Goal: Information Seeking & Learning: Learn about a topic

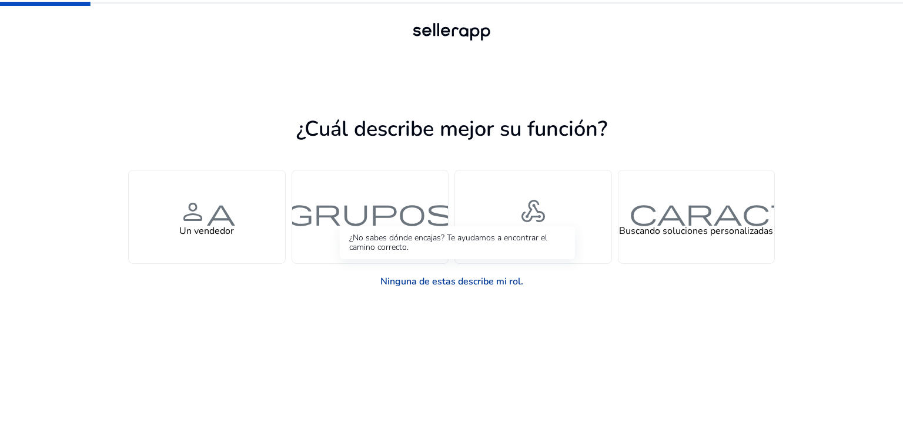
click at [437, 279] on font "Ninguna de estas describe mi rol." at bounding box center [451, 281] width 143 height 13
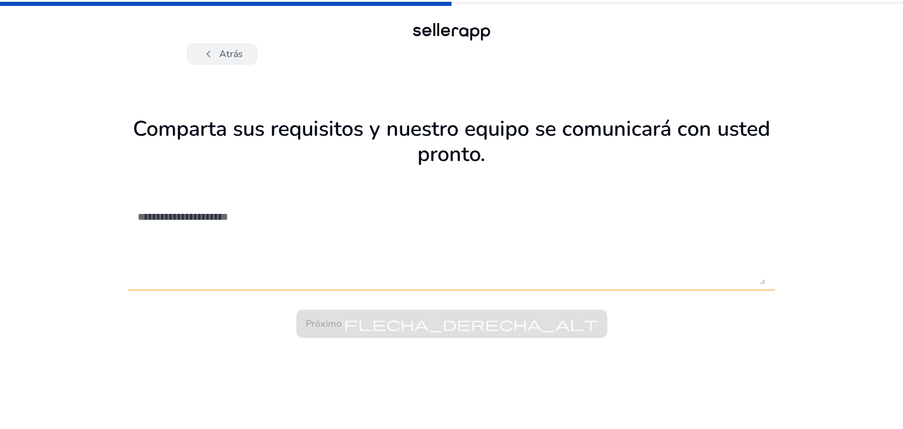
click at [239, 51] on font "Atrás" at bounding box center [231, 54] width 24 height 13
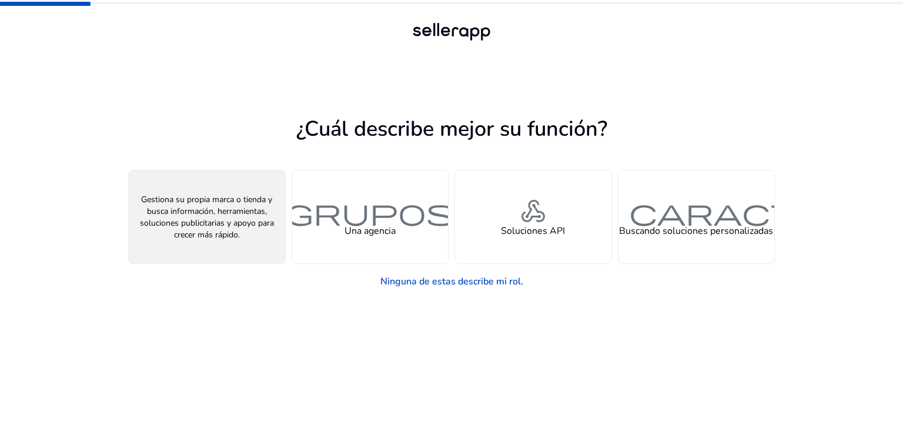
click at [221, 221] on font "persona" at bounding box center [207, 212] width 56 height 34
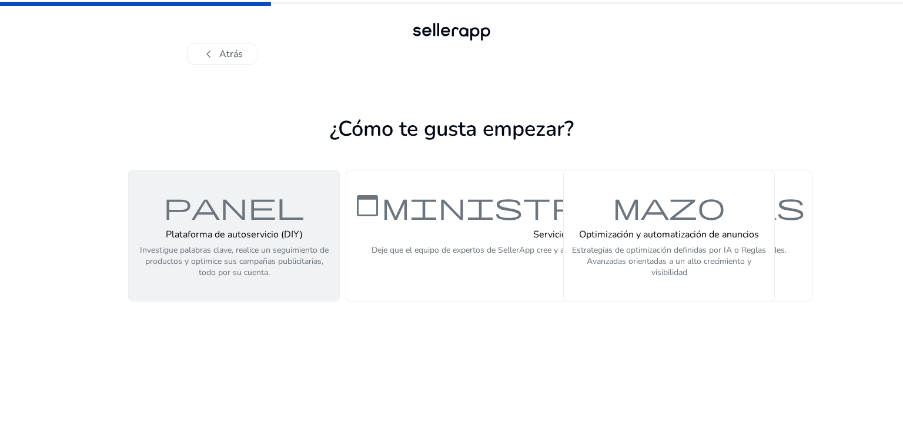
click at [254, 229] on font "Plataforma de autoservicio (DIY)" at bounding box center [234, 234] width 137 height 13
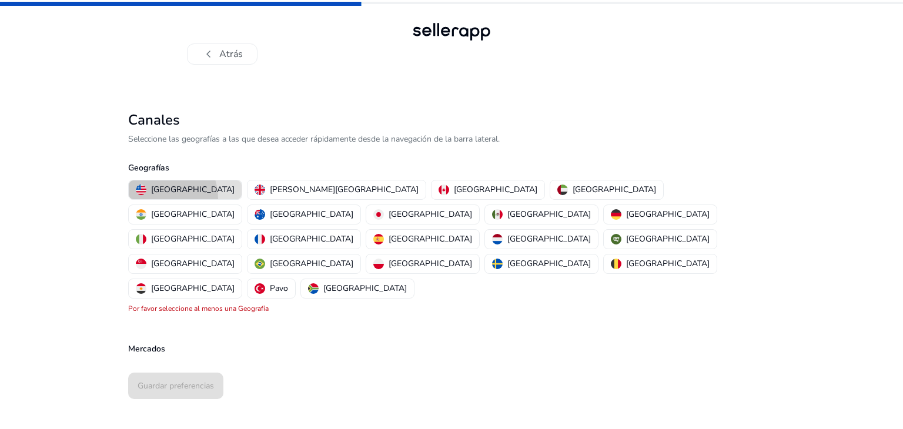
click at [151, 199] on mat-chip-option "[GEOGRAPHIC_DATA]" at bounding box center [185, 190] width 114 height 20
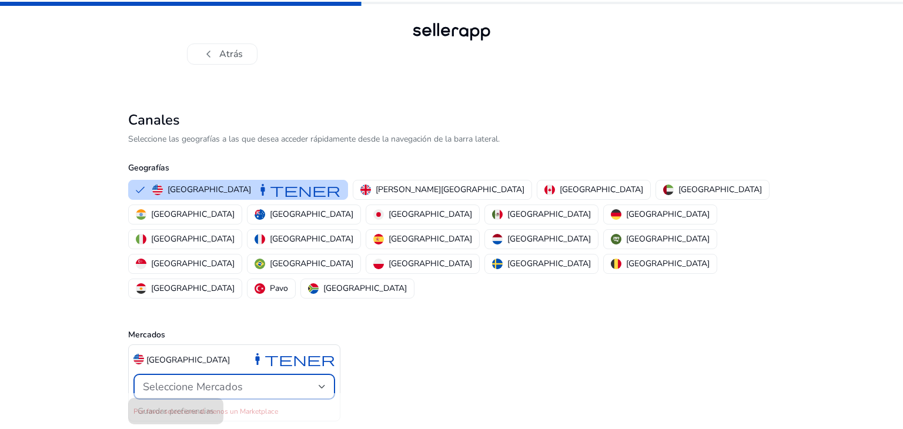
click at [205, 380] on font "Seleccione Mercados" at bounding box center [193, 387] width 100 height 14
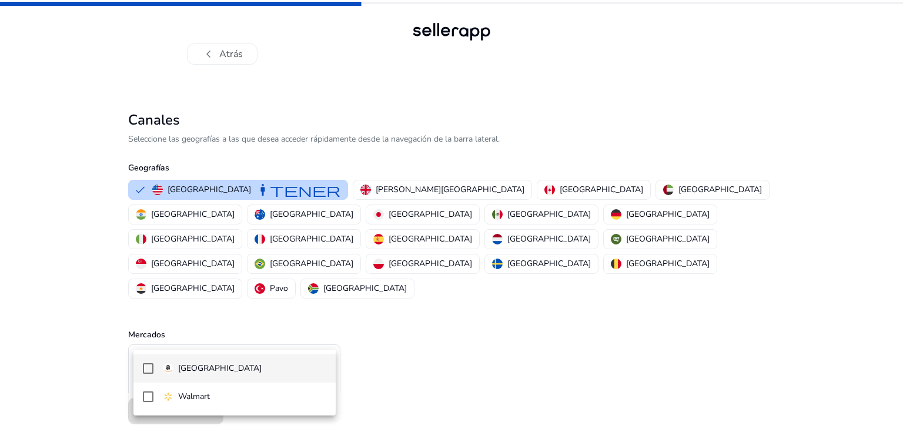
click at [181, 364] on font "[GEOGRAPHIC_DATA]" at bounding box center [219, 368] width 83 height 11
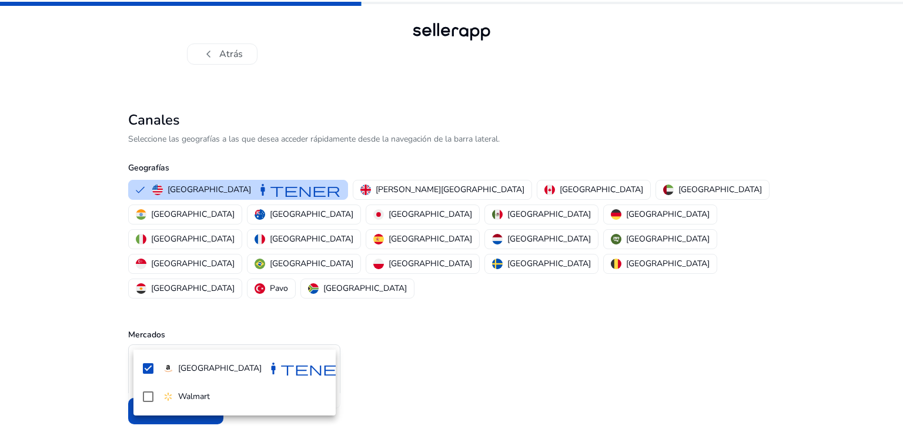
click at [349, 370] on div at bounding box center [451, 214] width 903 height 429
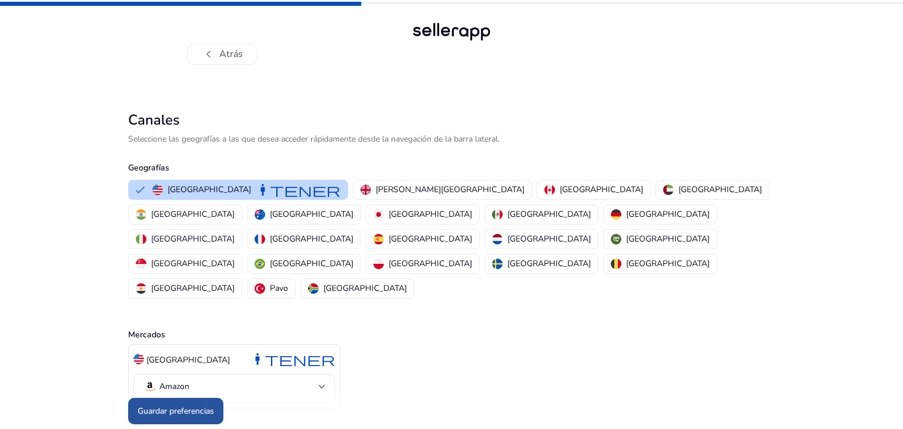
click at [175, 406] on font "Guardar preferencias" at bounding box center [176, 411] width 76 height 11
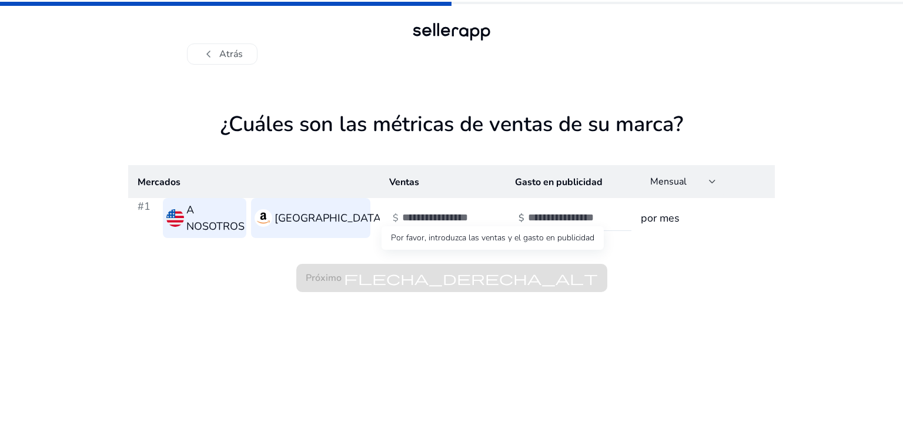
click at [427, 268] on span "Próximo flecha_derecha_alt" at bounding box center [451, 278] width 311 height 28
click at [332, 271] on span "Próximo flecha_derecha_alt" at bounding box center [451, 278] width 311 height 28
click at [599, 264] on span "Próximo flecha_derecha_alt" at bounding box center [451, 278] width 311 height 28
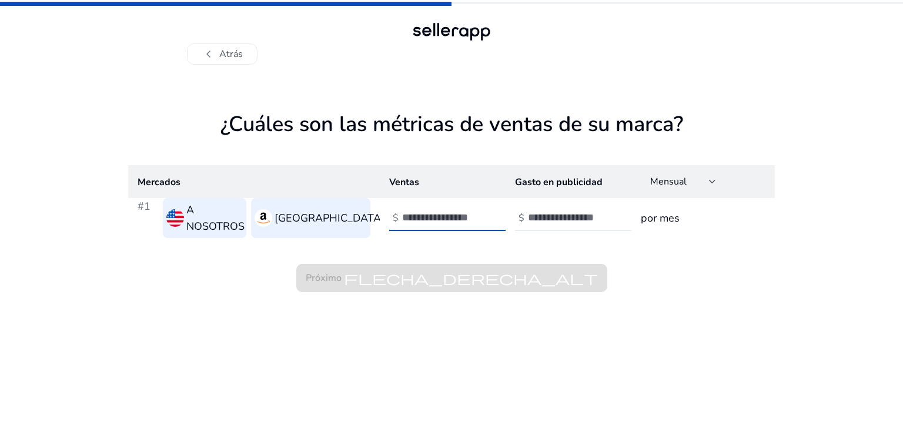
click at [461, 215] on input "number" at bounding box center [441, 217] width 79 height 13
type input "*"
click at [477, 211] on input "*" at bounding box center [441, 217] width 79 height 13
type input "*"
click at [603, 211] on input "*" at bounding box center [567, 217] width 79 height 13
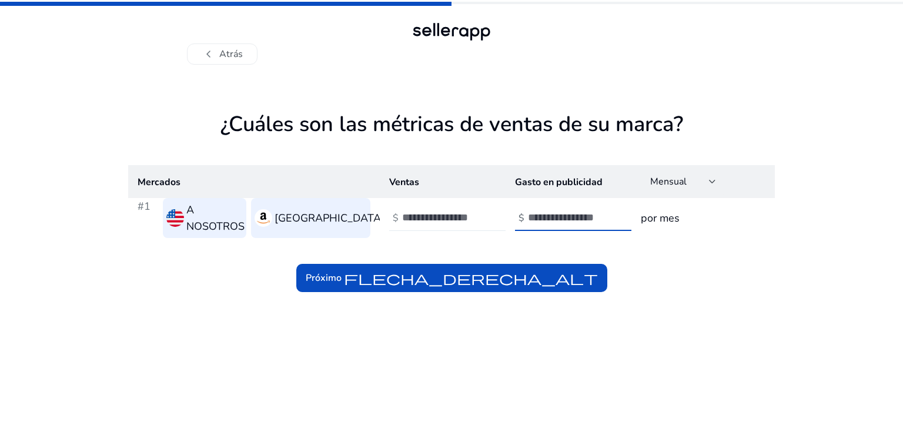
click at [493, 218] on div "*" at bounding box center [455, 218] width 106 height 26
type input "*"
click at [478, 211] on input "*" at bounding box center [441, 217] width 79 height 13
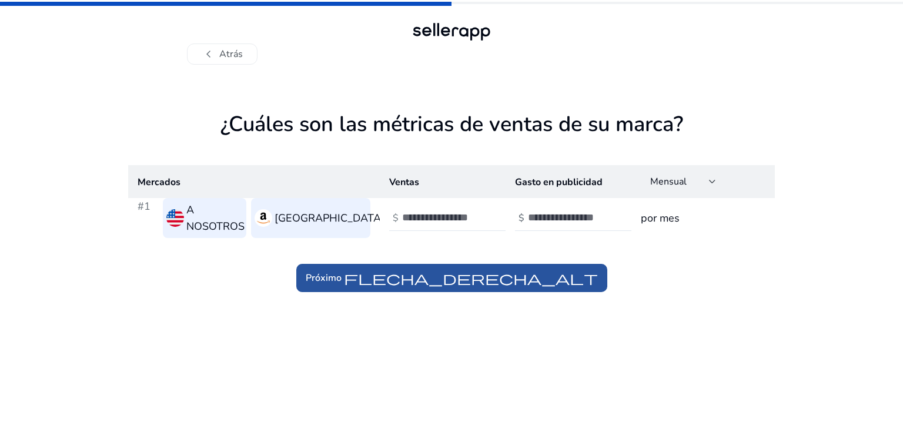
click at [553, 272] on font "flecha_derecha_alt" at bounding box center [471, 278] width 254 height 16
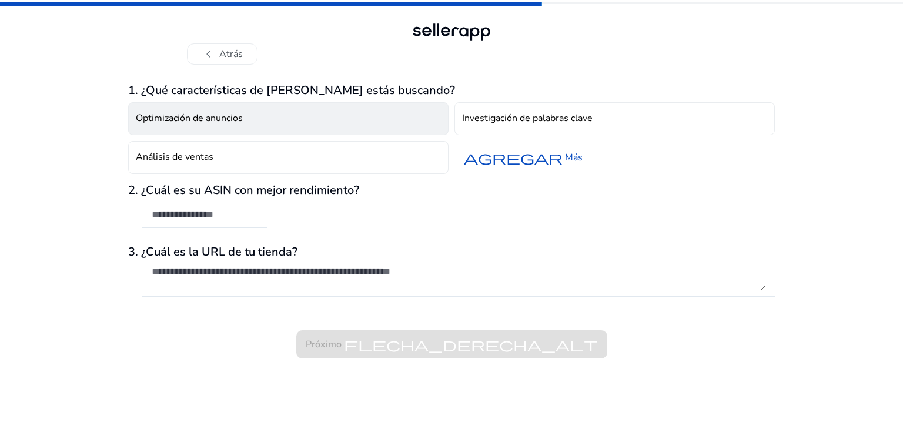
click at [380, 122] on button "Optimización de anuncios" at bounding box center [288, 118] width 320 height 33
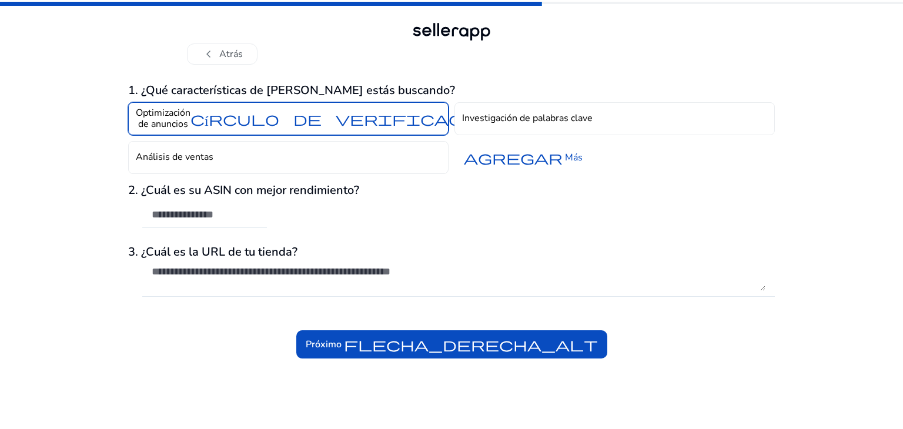
click at [380, 122] on font "círculo de verificación" at bounding box center [345, 119] width 308 height 16
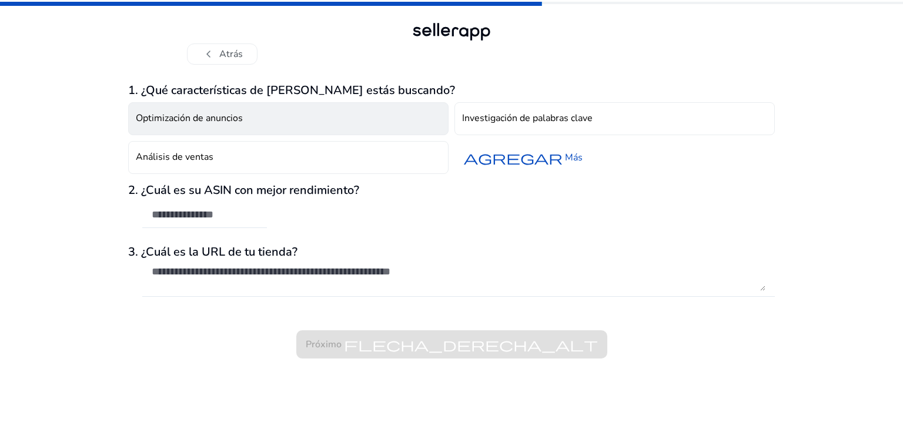
click at [430, 114] on button "Optimización de anuncios" at bounding box center [288, 118] width 320 height 33
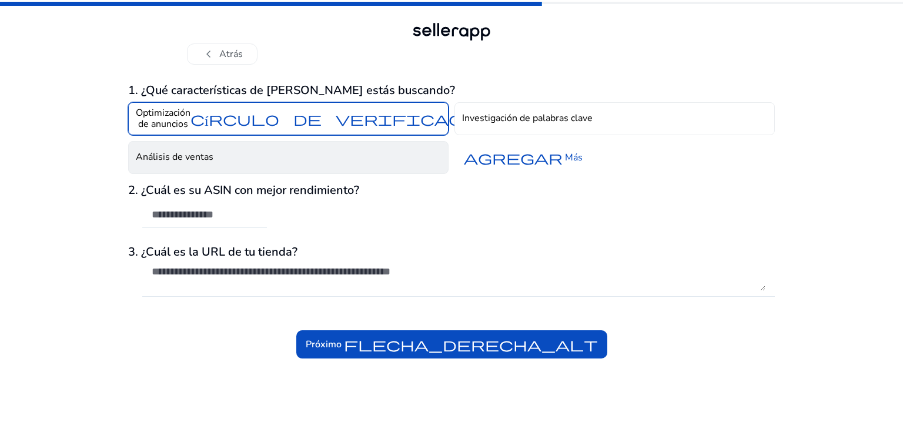
click at [409, 153] on button "Análisis de ventas" at bounding box center [288, 157] width 320 height 33
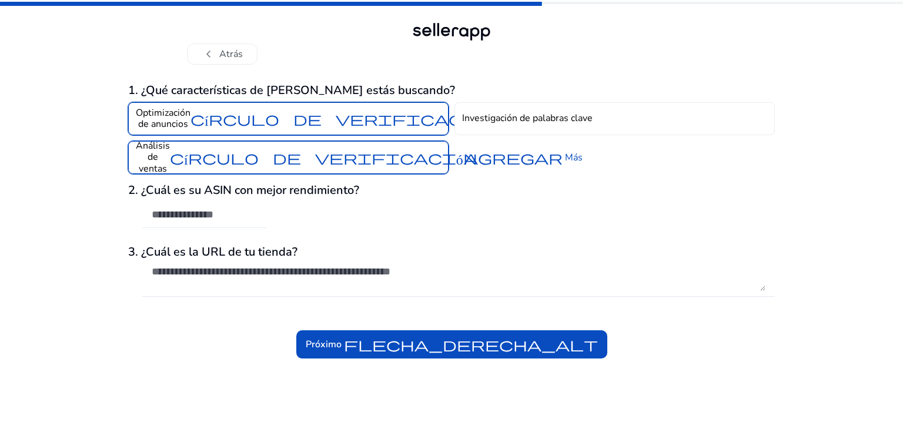
click at [223, 217] on input "text" at bounding box center [205, 214] width 106 height 13
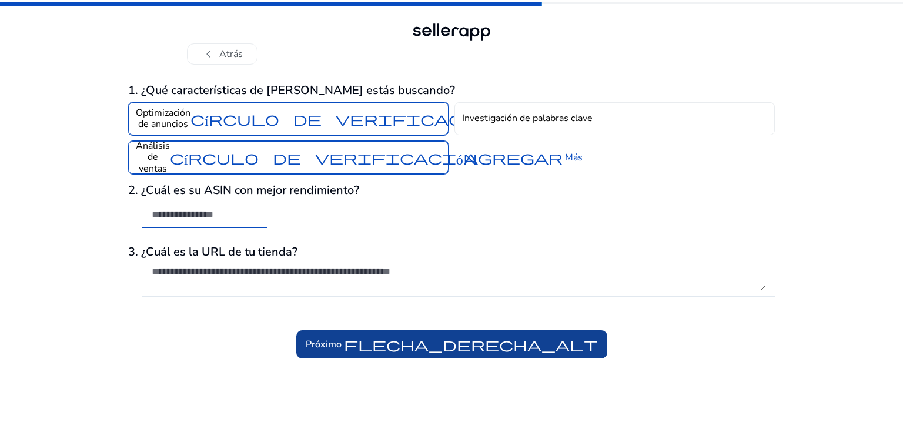
click at [486, 341] on font "flecha_derecha_alt" at bounding box center [471, 344] width 254 height 16
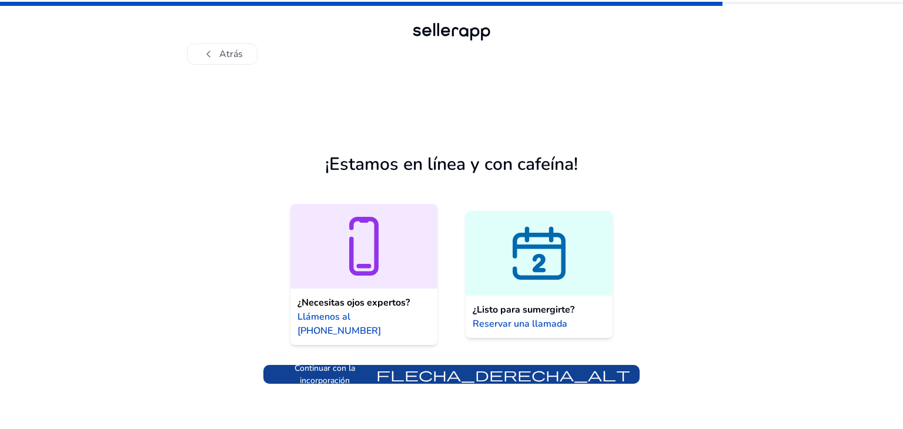
click at [445, 366] on font "flecha_derecha_alt" at bounding box center [503, 374] width 254 height 16
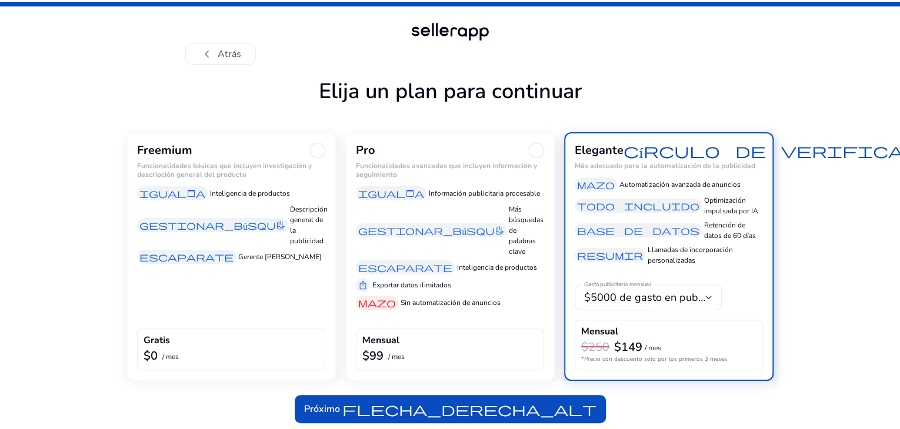
click at [235, 309] on div "Freemium Funcionalidades básicas que incluyen investigación y descripción gener…" at bounding box center [230, 256] width 209 height 249
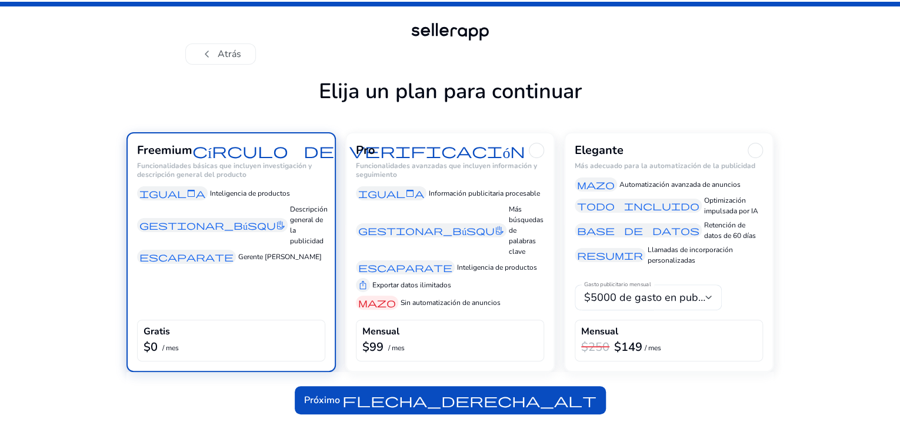
scroll to position [32, 0]
drag, startPoint x: 866, startPoint y: 242, endPoint x: 840, endPoint y: 330, distance: 91.4
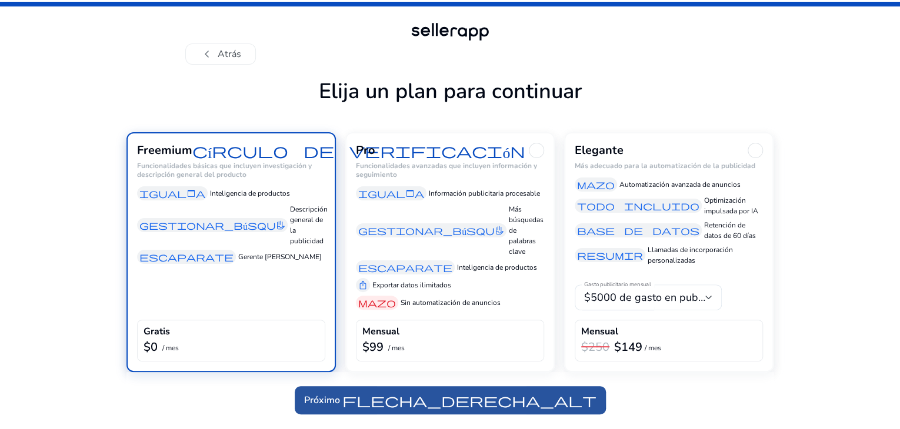
click at [416, 402] on font "flecha_derecha_alt" at bounding box center [469, 400] width 254 height 16
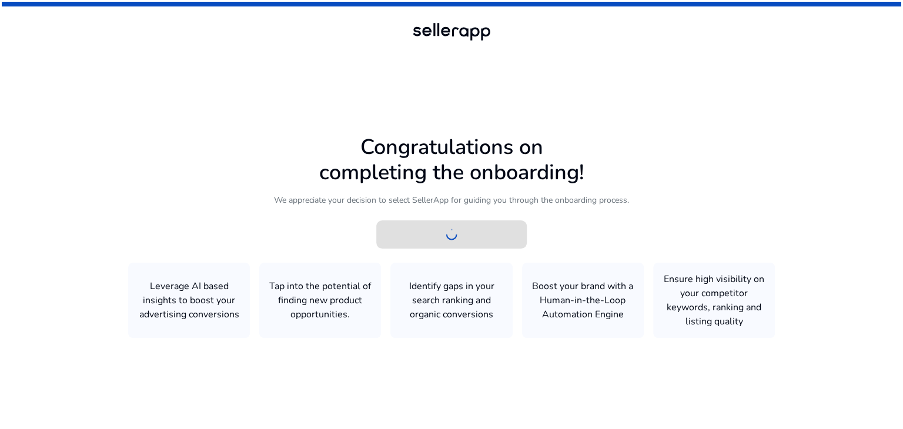
scroll to position [0, 0]
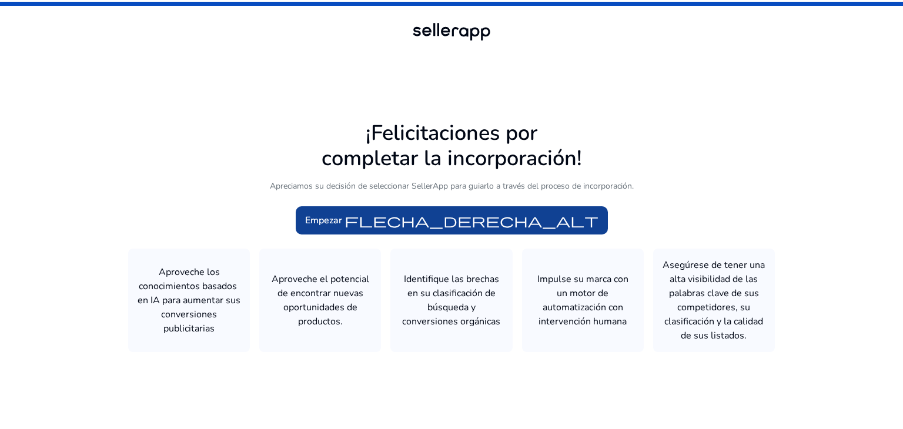
click at [421, 219] on font "flecha_derecha_alt" at bounding box center [472, 220] width 254 height 16
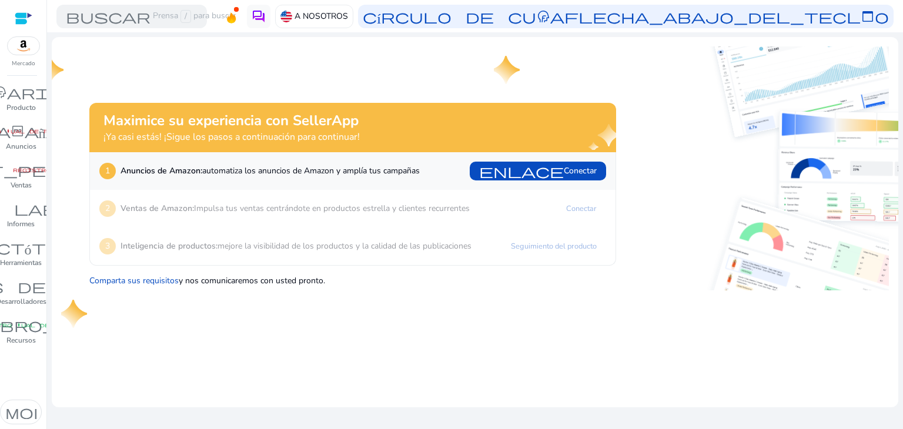
click at [27, 48] on img at bounding box center [24, 46] width 32 height 18
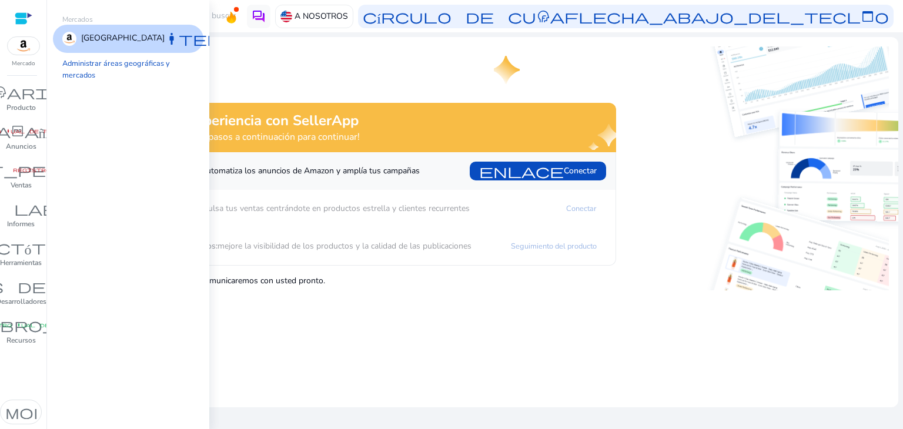
click at [111, 42] on font "[GEOGRAPHIC_DATA]" at bounding box center [122, 37] width 83 height 11
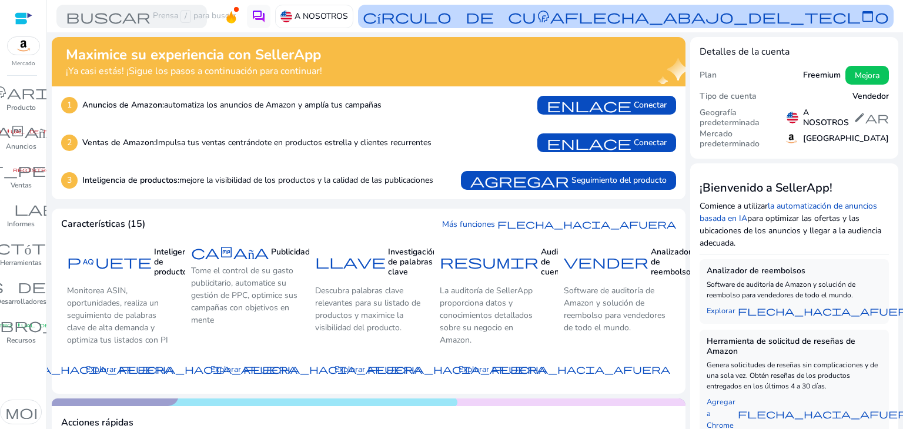
click at [545, 18] on font "círculo de cuenta" at bounding box center [464, 16] width 202 height 16
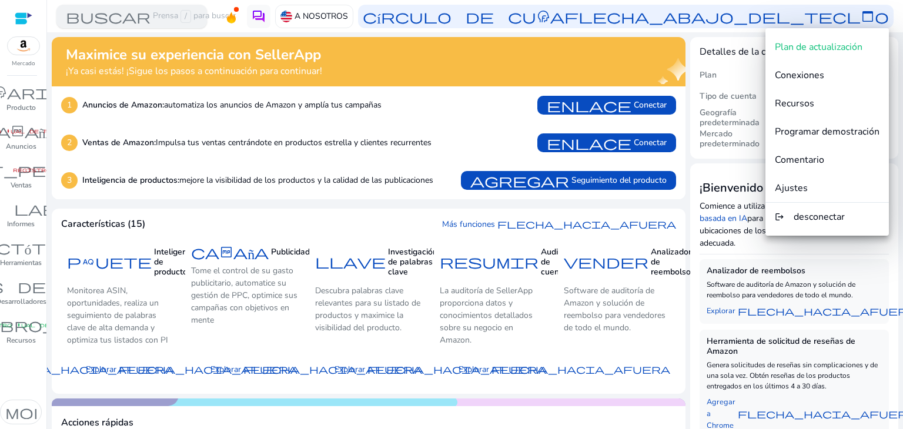
click at [68, 25] on div at bounding box center [451, 214] width 903 height 429
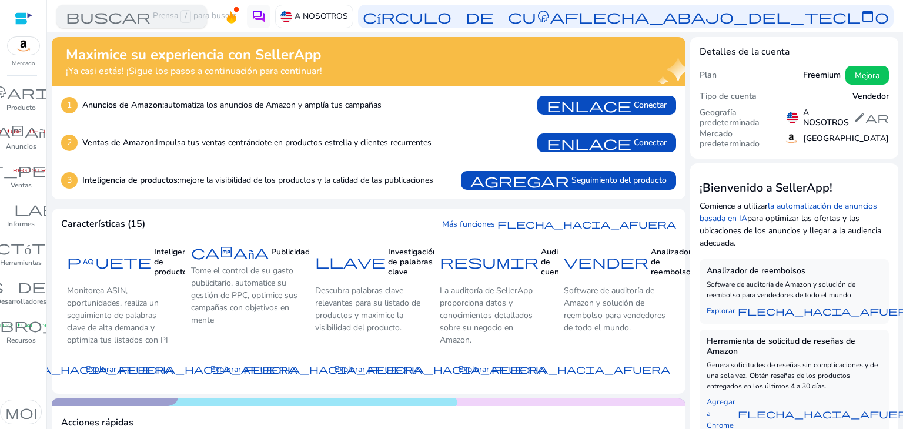
click at [76, 19] on font "buscar" at bounding box center [108, 16] width 85 height 16
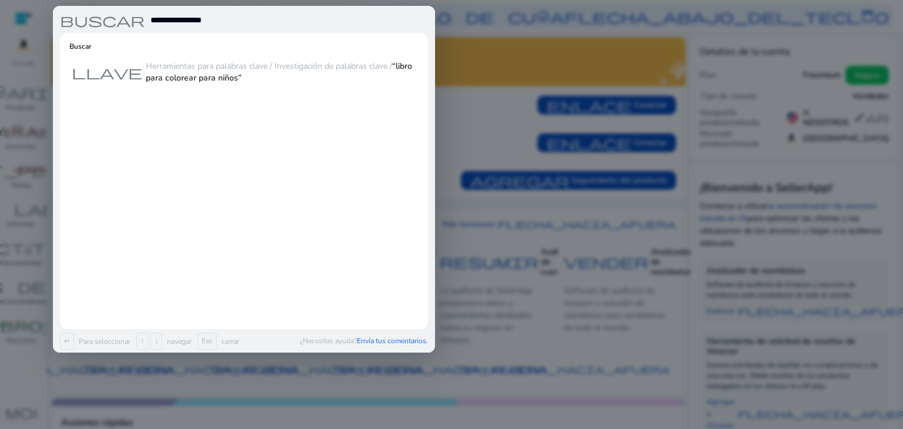
type input "**********"
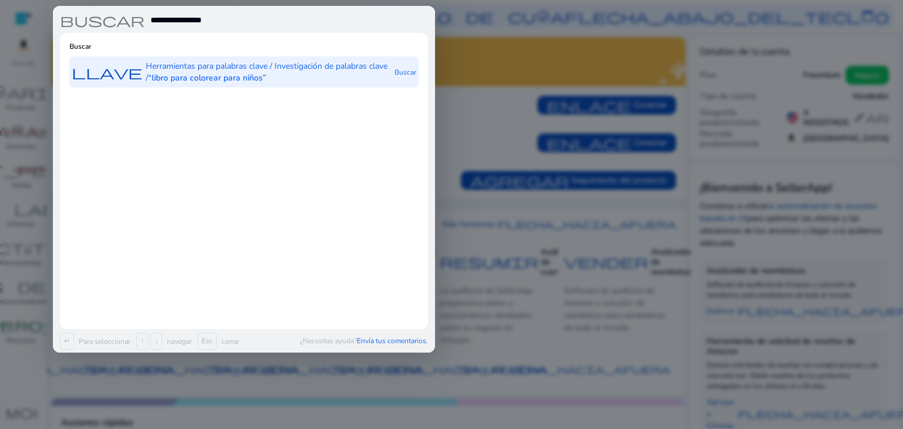
click at [222, 72] on p "Herramientas para palabras clave / Investigación de palabras clave / “libro par…" at bounding box center [269, 73] width 246 height 24
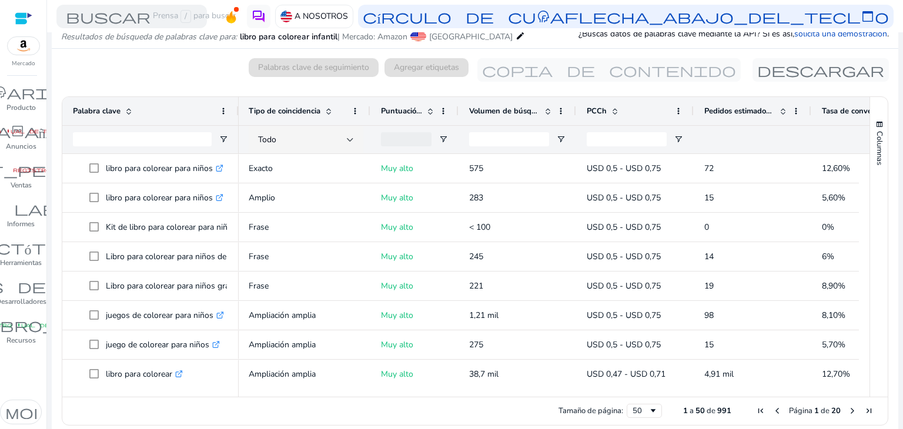
scroll to position [0, 119]
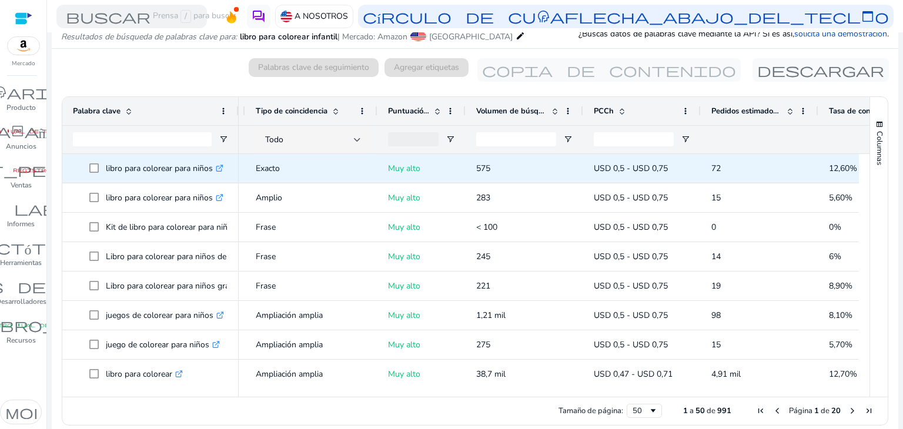
click at [222, 171] on icon ".st0{fill:#2c8af8}" at bounding box center [220, 169] width 8 height 8
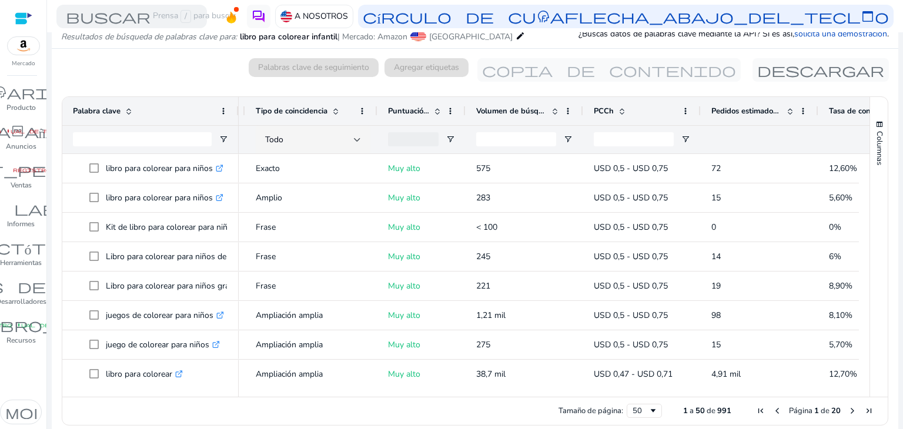
click at [788, 111] on span at bounding box center [790, 110] width 9 height 9
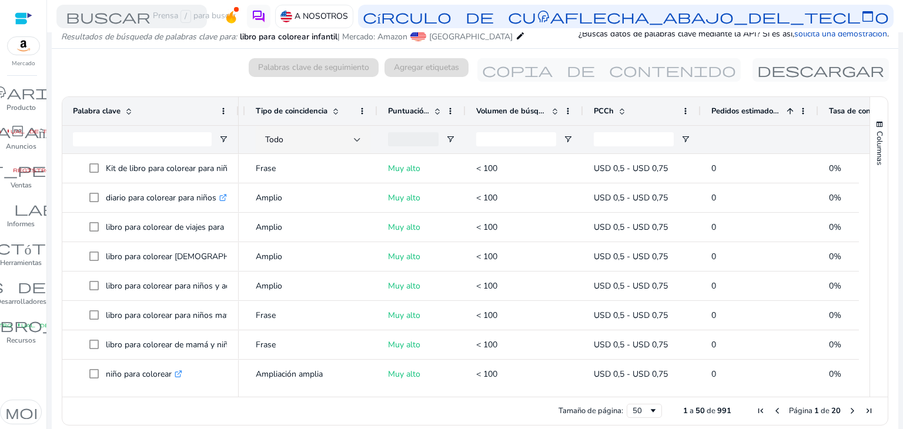
click at [788, 112] on span at bounding box center [790, 110] width 9 height 9
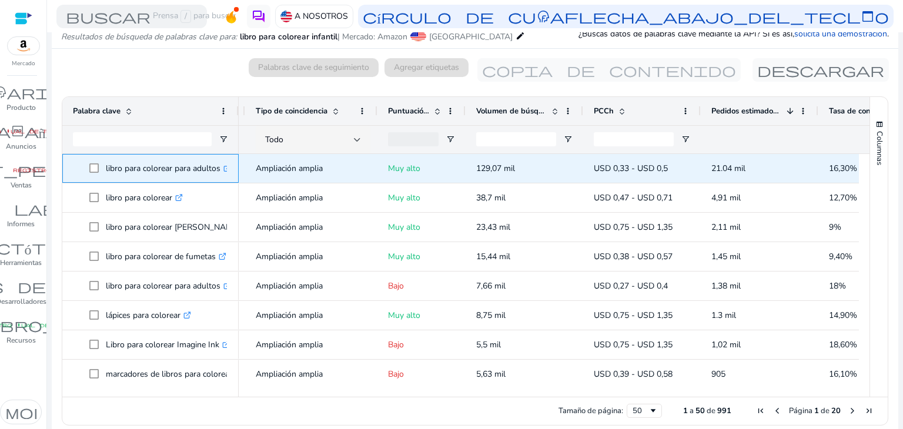
click at [216, 168] on font "libro para colorear para adultos" at bounding box center [163, 168] width 115 height 11
click at [228, 169] on span "libro para colorear para adultos .st0{fill:#2c8af8}" at bounding box center [158, 168] width 139 height 24
click at [224, 169] on icon ".st0{fill:#2c8af8}" at bounding box center [227, 169] width 8 height 8
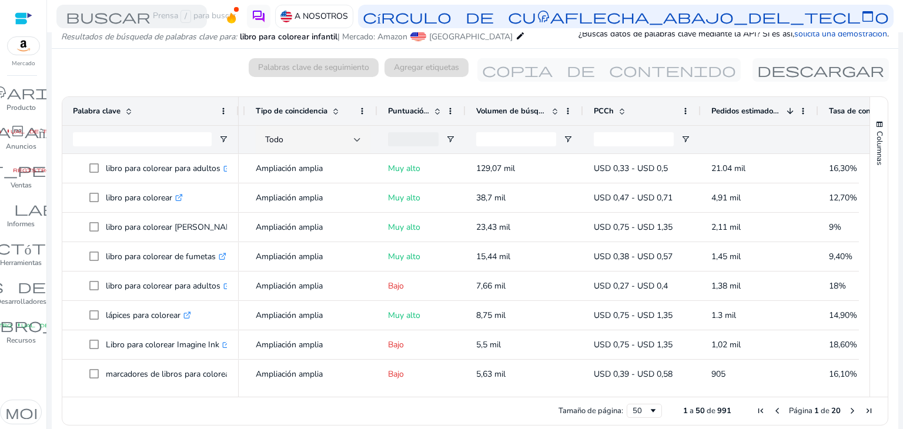
click at [21, 21] on div at bounding box center [24, 19] width 18 height 14
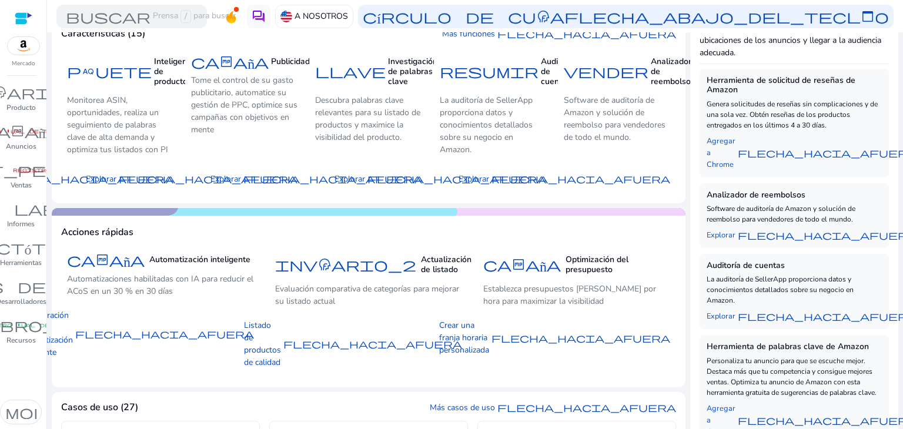
scroll to position [188, 0]
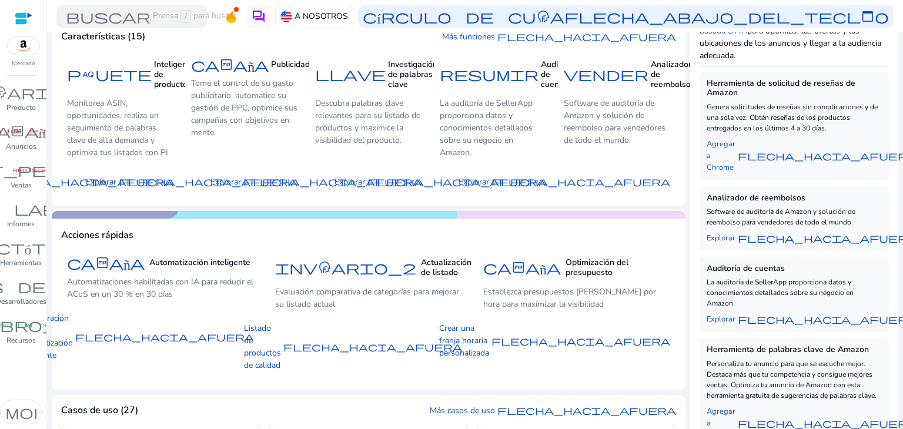
click at [30, 9] on div at bounding box center [24, 18] width 18 height 18
click at [27, 20] on div at bounding box center [24, 19] width 18 height 14
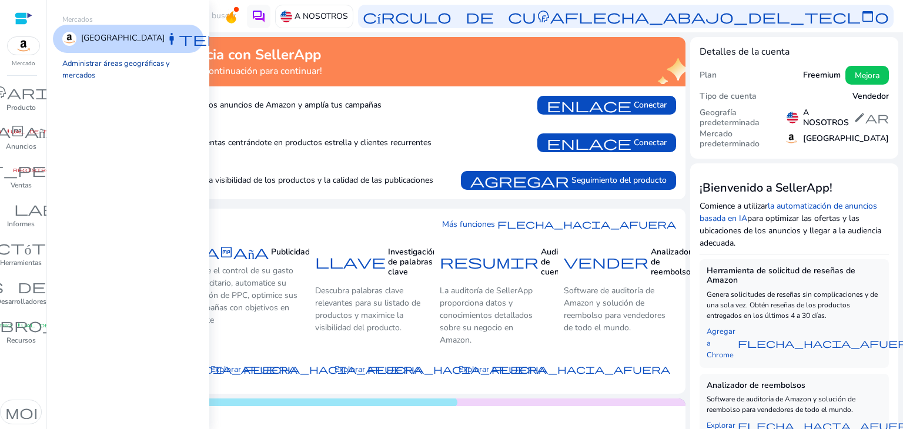
click at [73, 69] on font "Administrar áreas geográficas y mercados" at bounding box center [116, 69] width 108 height 22
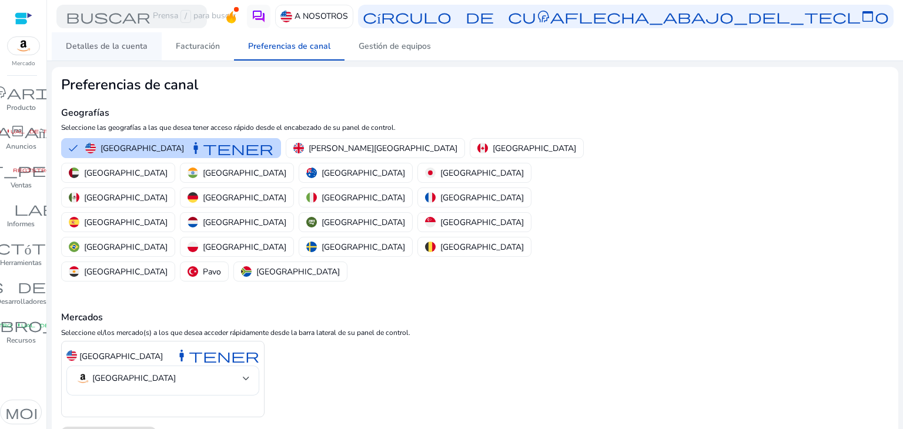
click at [133, 46] on font "Detalles de la cuenta" at bounding box center [107, 46] width 82 height 11
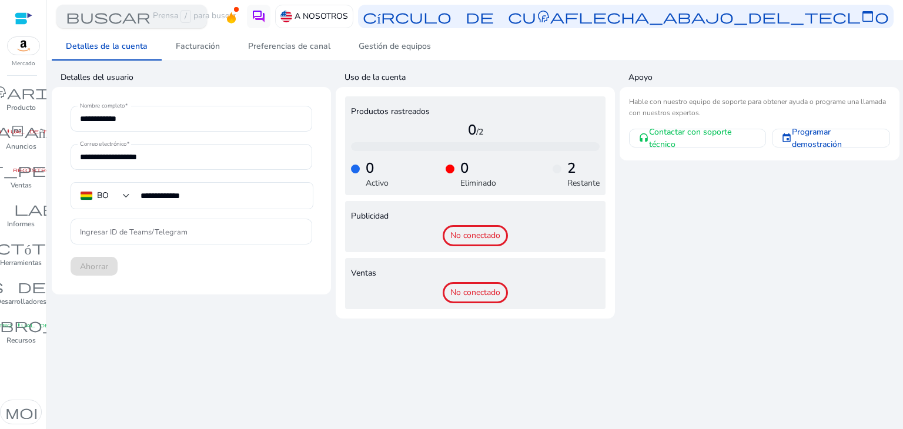
click at [141, 17] on font "buscar" at bounding box center [108, 16] width 85 height 16
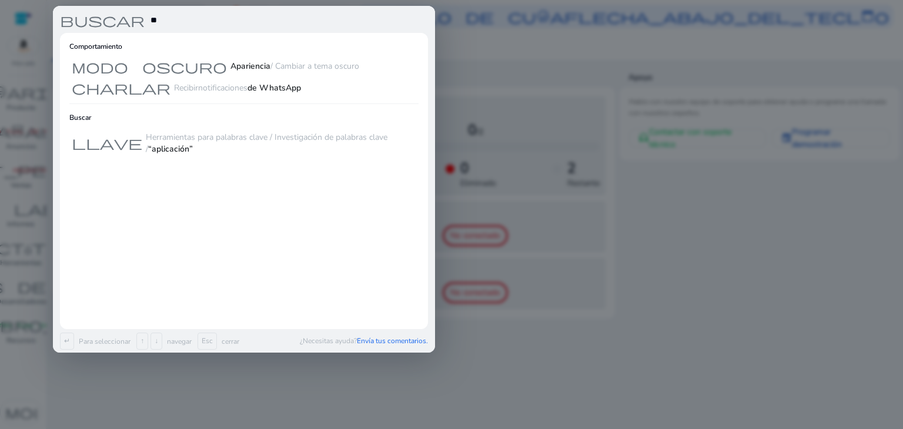
type input "*"
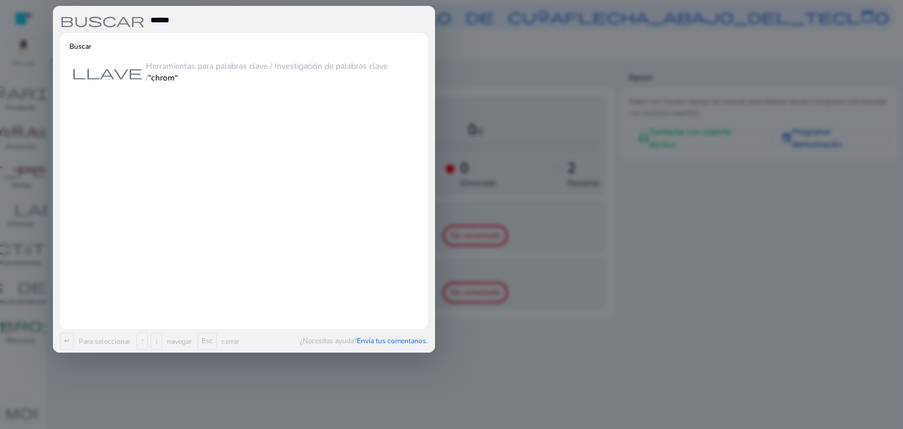
type input "******"
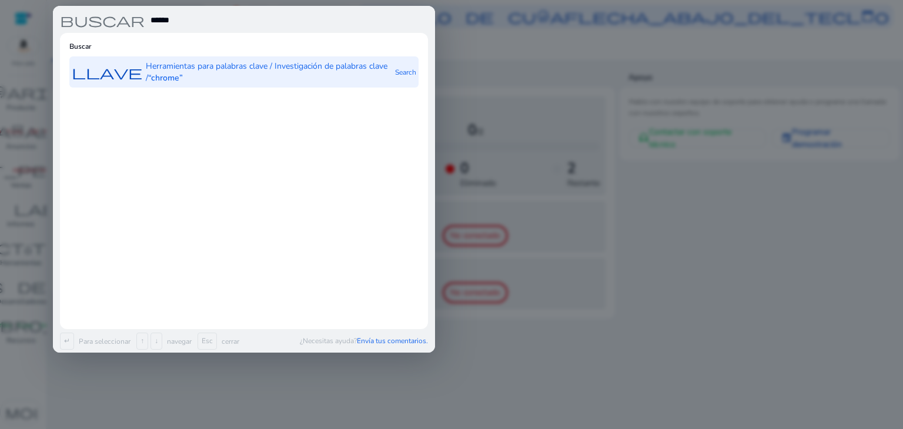
click at [121, 74] on font "llave" at bounding box center [107, 72] width 71 height 16
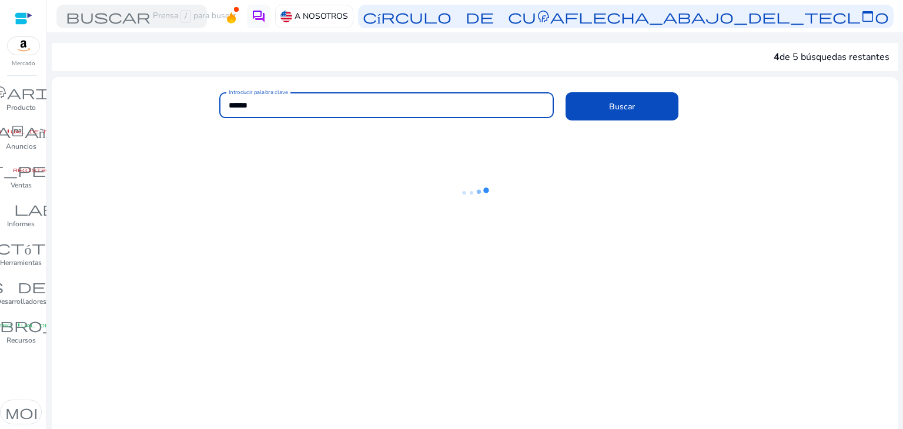
drag, startPoint x: 270, startPoint y: 98, endPoint x: 225, endPoint y: 106, distance: 45.9
click at [226, 106] on div "Introducir palabra clave ******" at bounding box center [386, 105] width 335 height 26
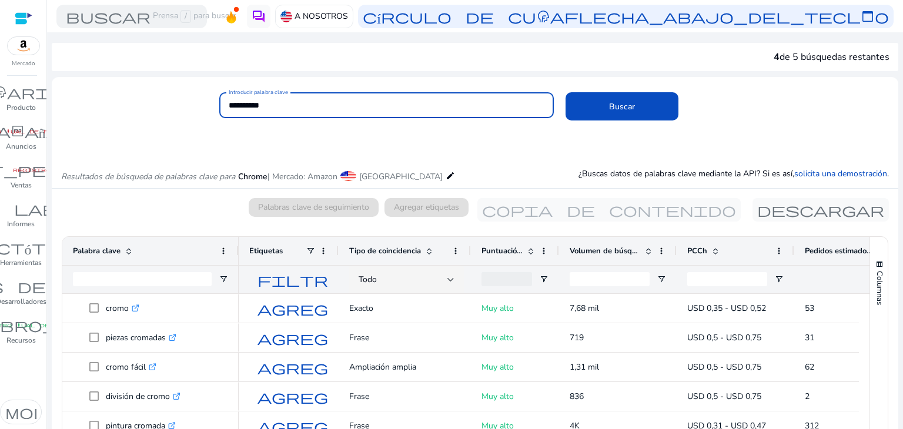
type input "**********"
click at [566, 92] on button "Buscar" at bounding box center [622, 106] width 113 height 28
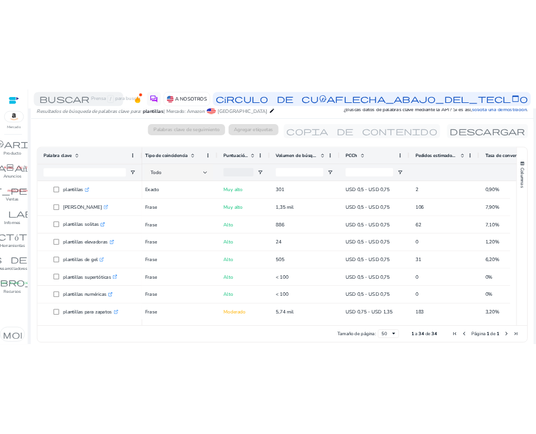
scroll to position [0, 174]
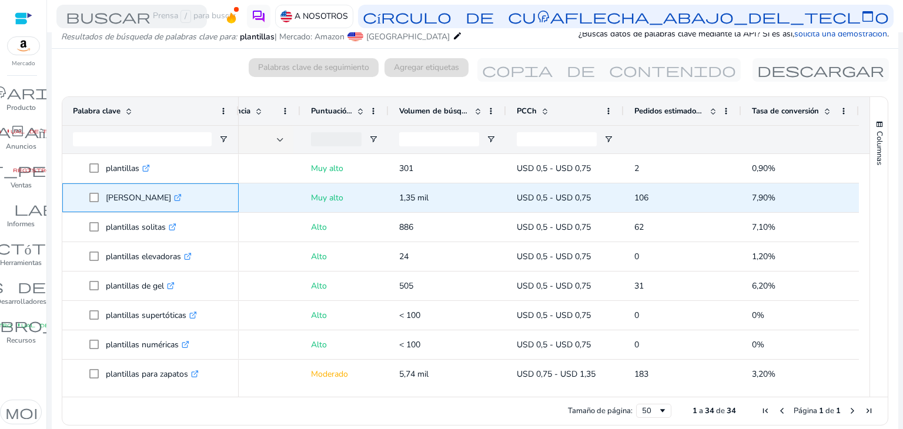
click at [174, 194] on icon ".st0{fill:#2c8af8}" at bounding box center [178, 198] width 8 height 8
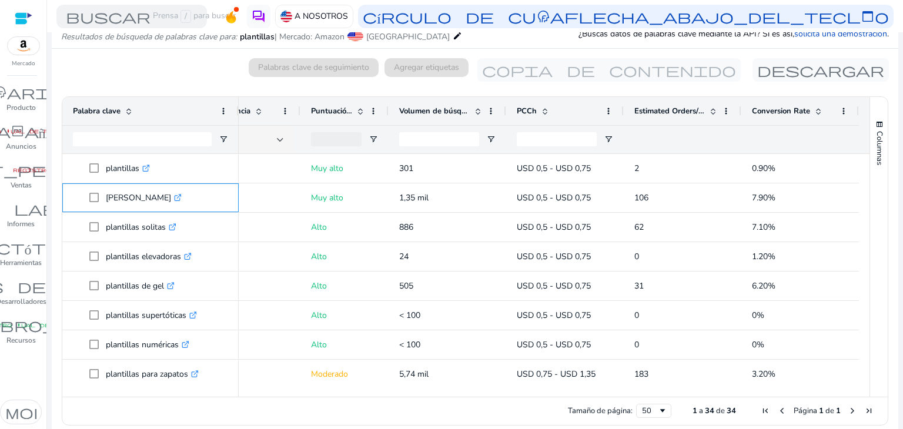
scroll to position [136, 0]
